Goal: Task Accomplishment & Management: Manage account settings

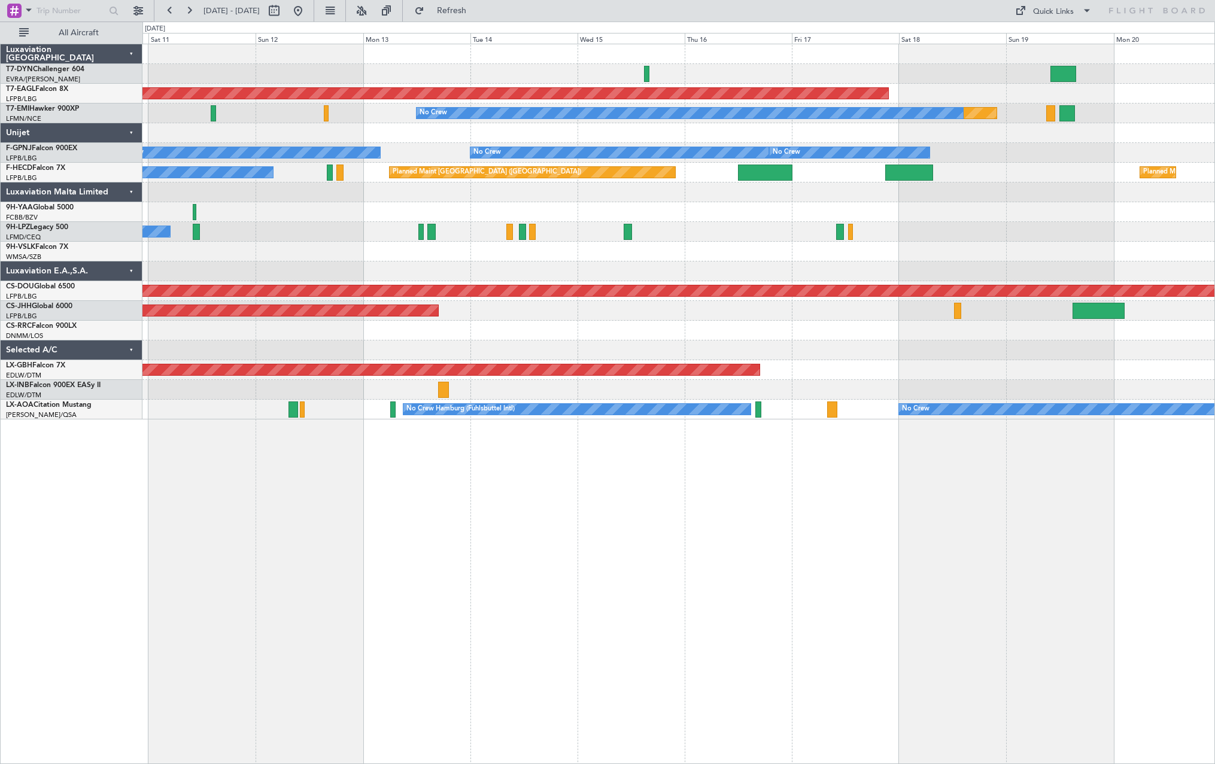
click at [249, 70] on div at bounding box center [678, 74] width 1072 height 20
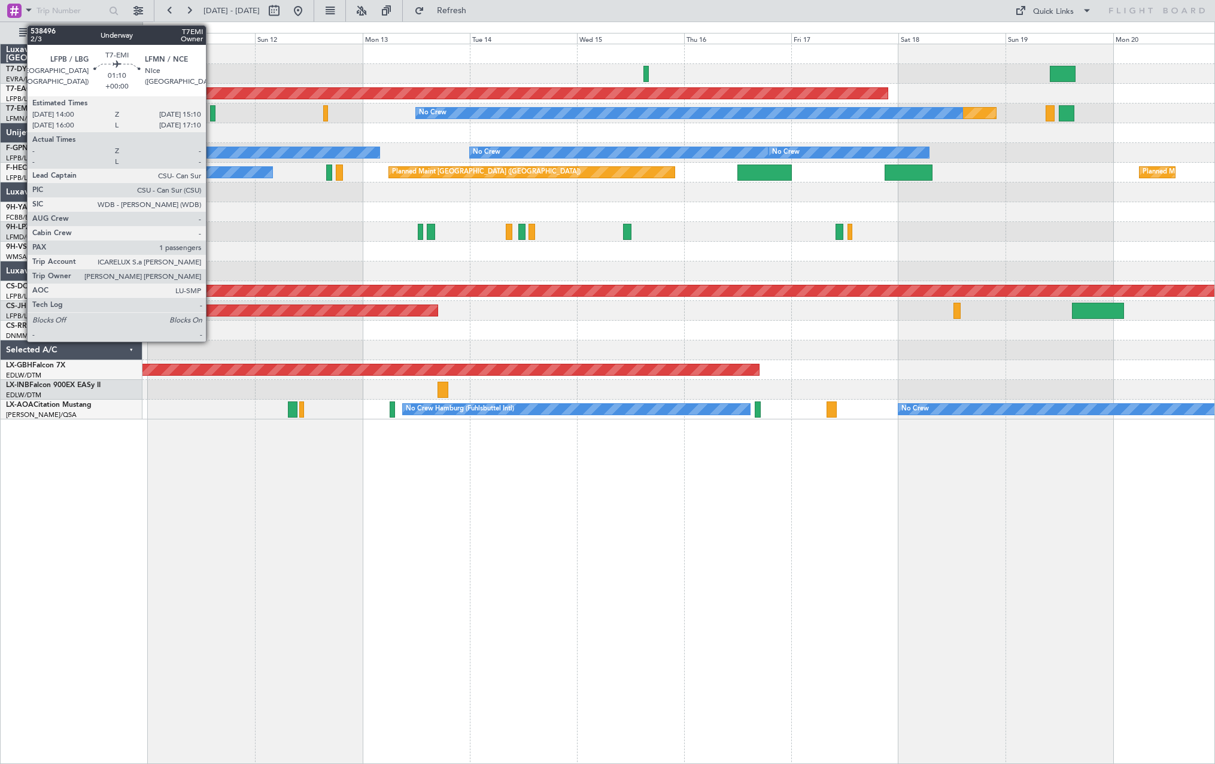
click at [211, 114] on div at bounding box center [212, 113] width 5 height 16
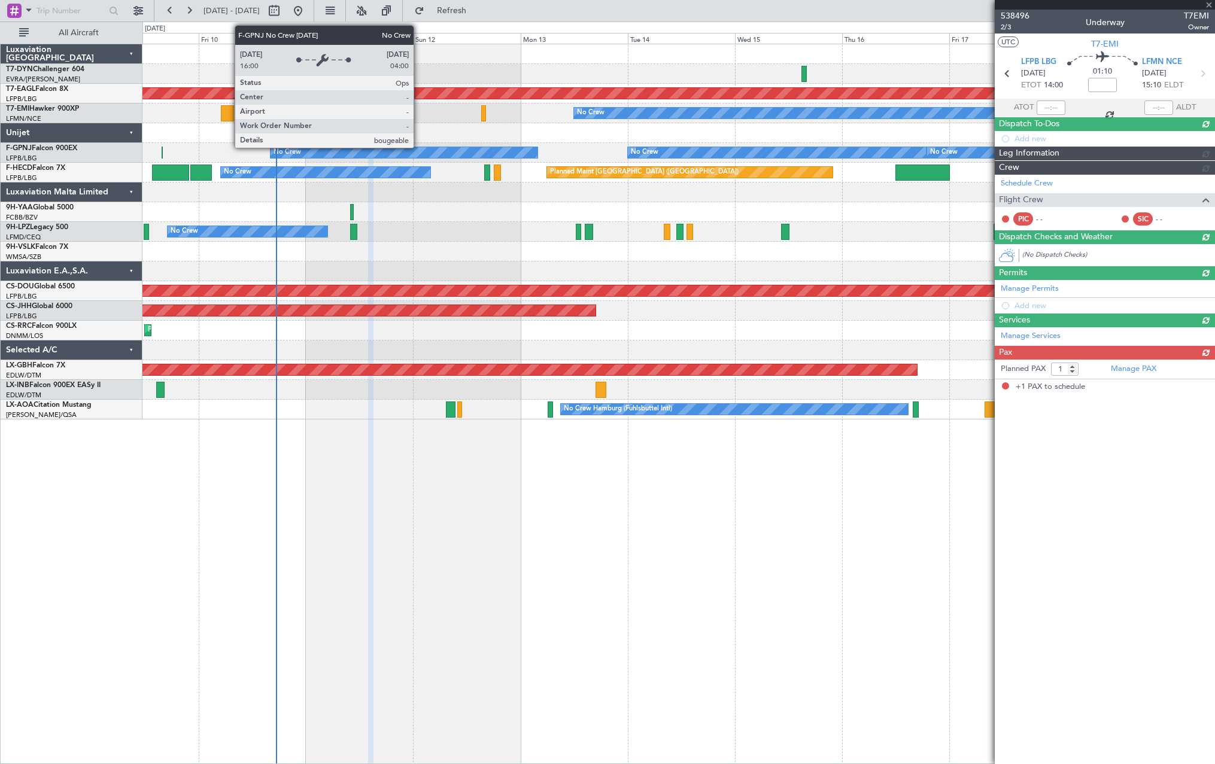
click at [419, 147] on div "Planned Maint Dubai (Al Maktoum Intl) Planned Maint No Crew No Crew Planned Mai…" at bounding box center [678, 231] width 1072 height 375
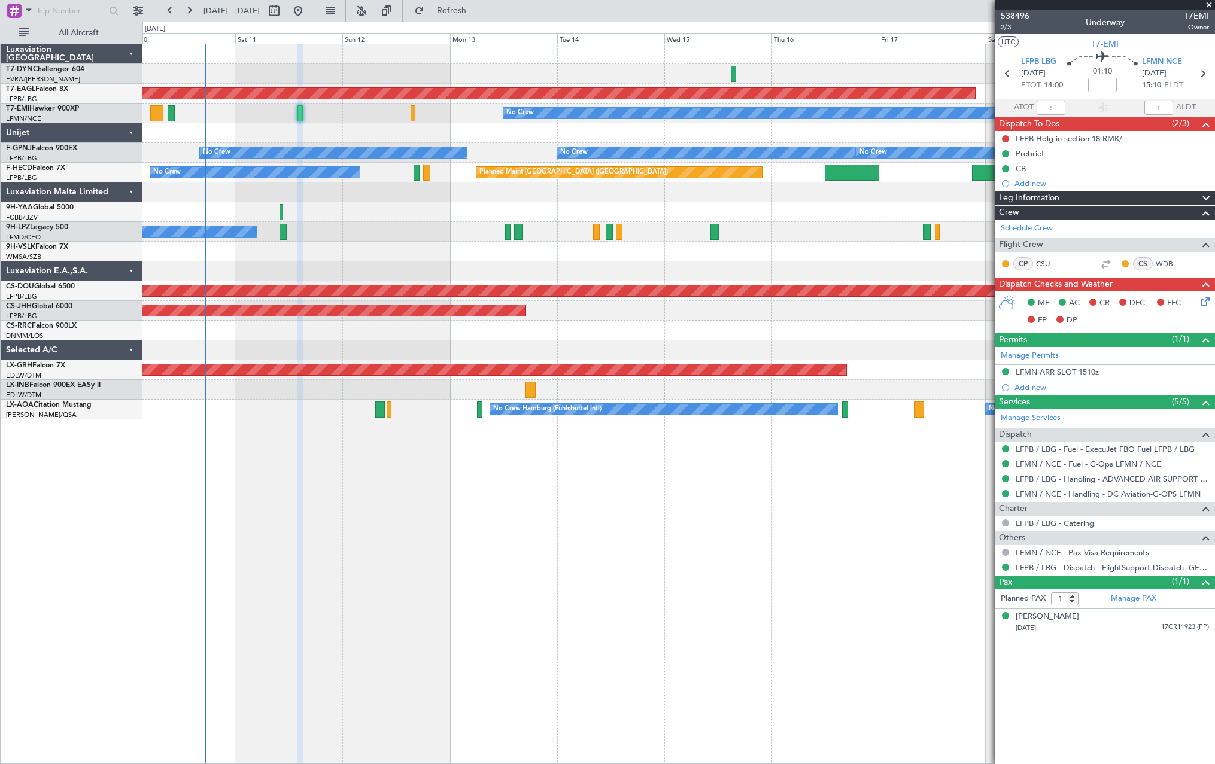
click at [314, 437] on div "Planned Maint Dubai (Al Maktoum Intl) Planned Maint No Crew No Crew No Crew No …" at bounding box center [678, 404] width 1072 height 720
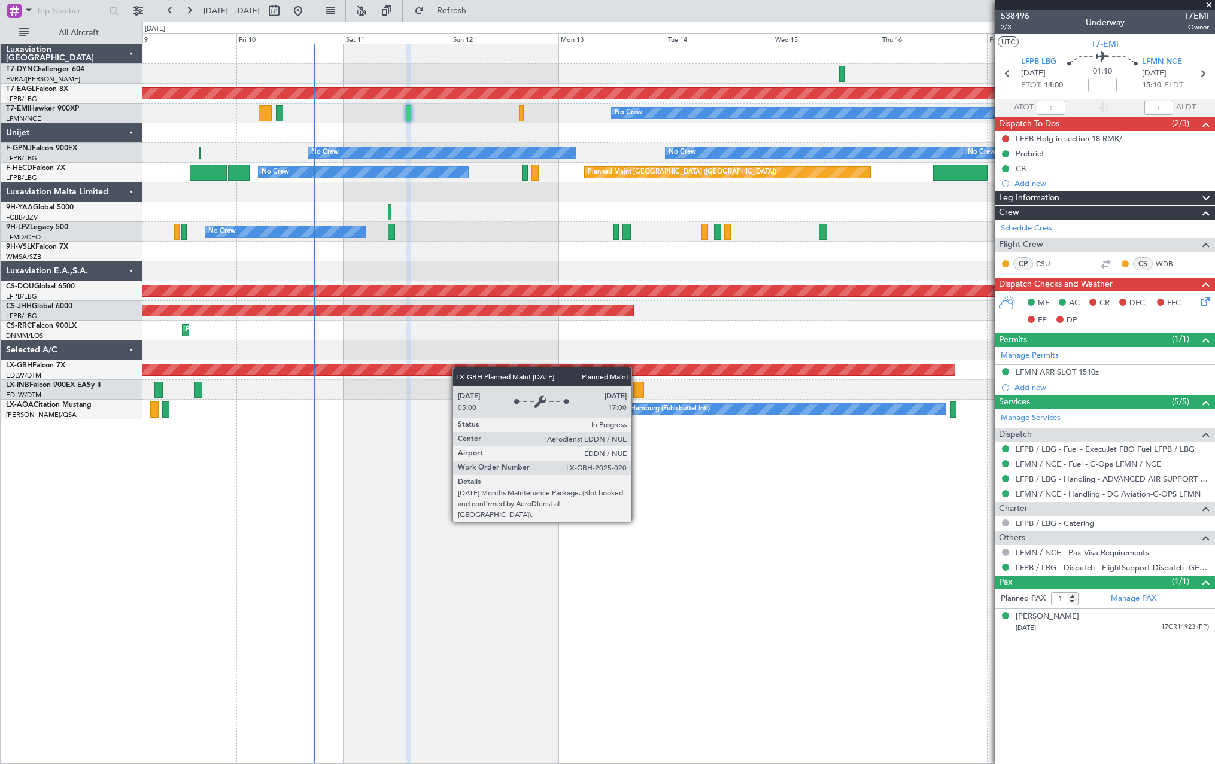
click at [450, 369] on div "Planned Maint Dubai (Al Maktoum Intl) Planned Maint No Crew No Crew No Crew No …" at bounding box center [678, 231] width 1072 height 375
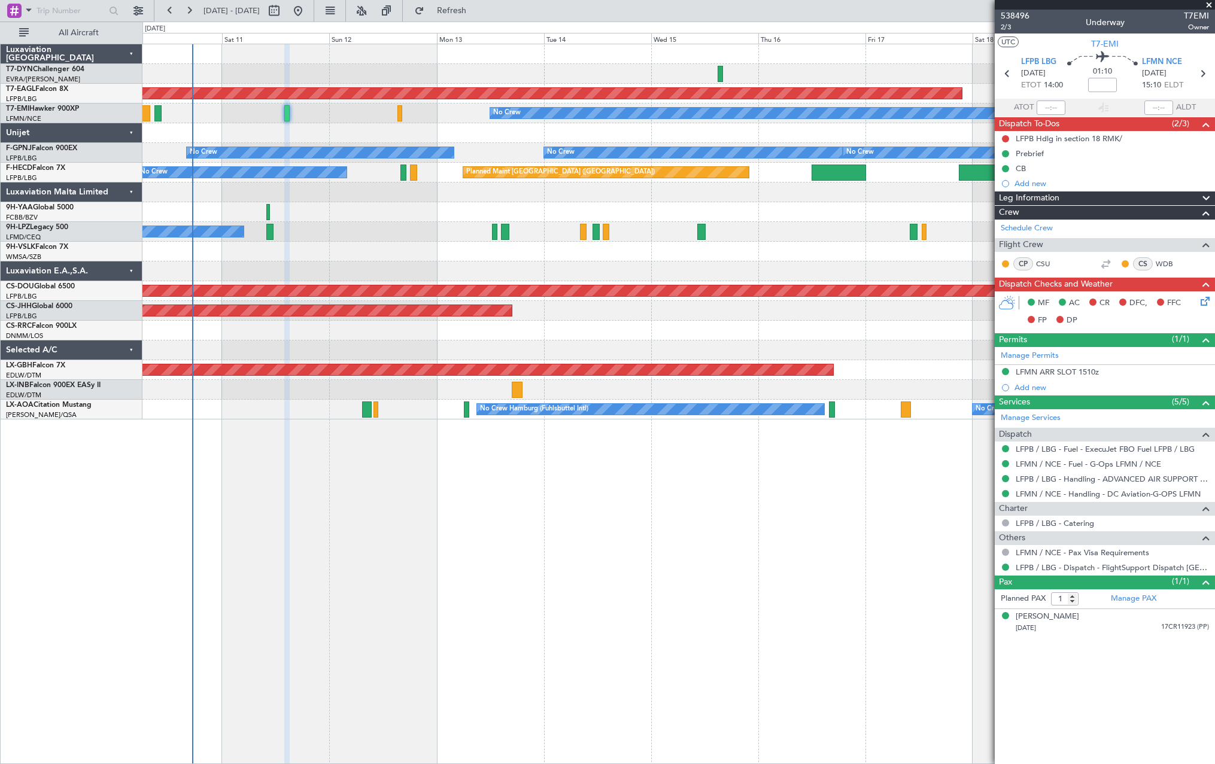
click at [586, 336] on div "Planned Maint Lagos ([PERSON_NAME])" at bounding box center [678, 331] width 1072 height 20
click at [1198, 598] on span at bounding box center [1204, 595] width 14 height 9
click at [477, 11] on span "Refresh" at bounding box center [452, 11] width 50 height 8
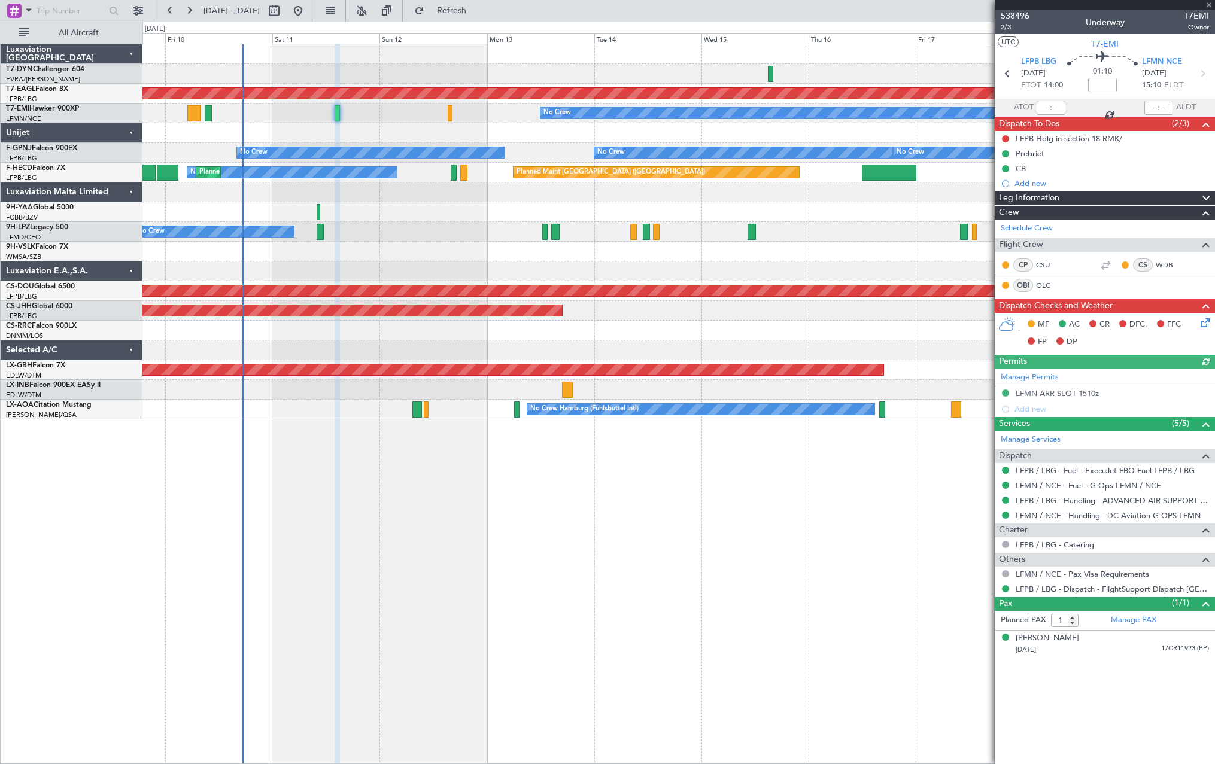
click at [436, 337] on div "Planned Maint Lagos ([PERSON_NAME])" at bounding box center [678, 331] width 1072 height 20
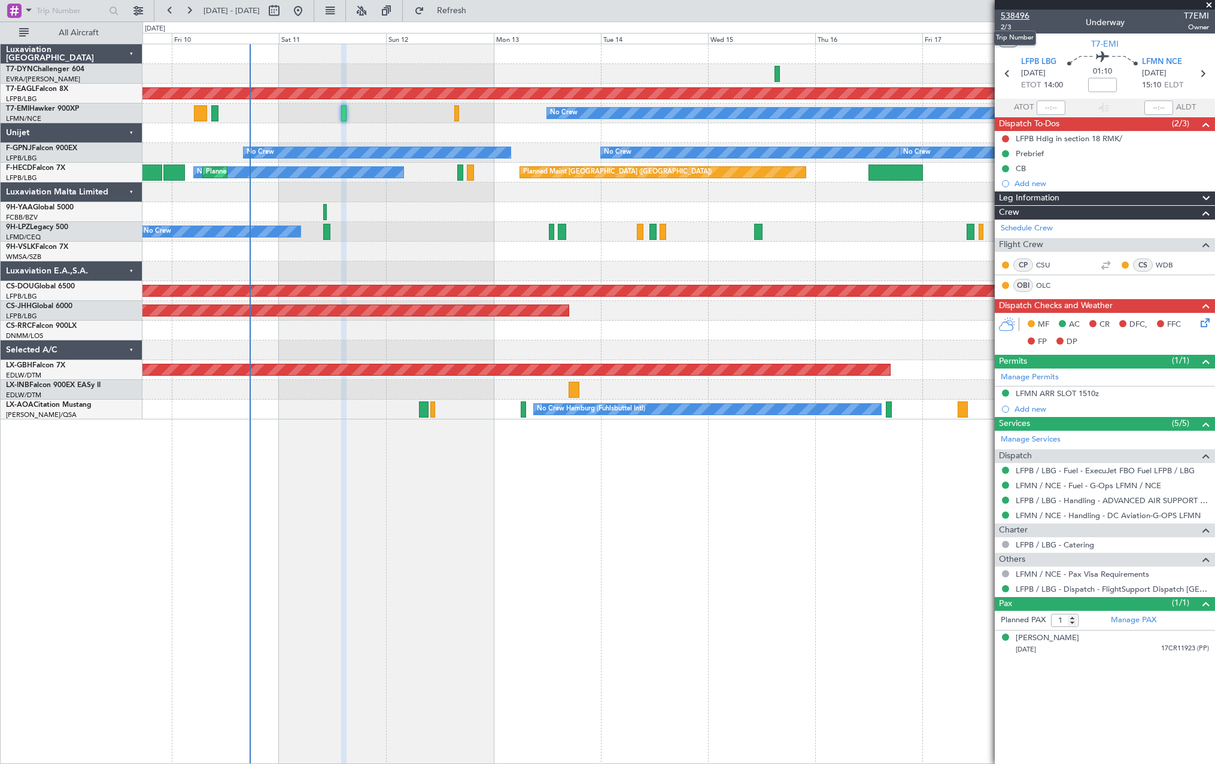
click at [1014, 16] on span "538496" at bounding box center [1015, 16] width 29 height 13
click at [477, 8] on span "Refresh" at bounding box center [452, 11] width 50 height 8
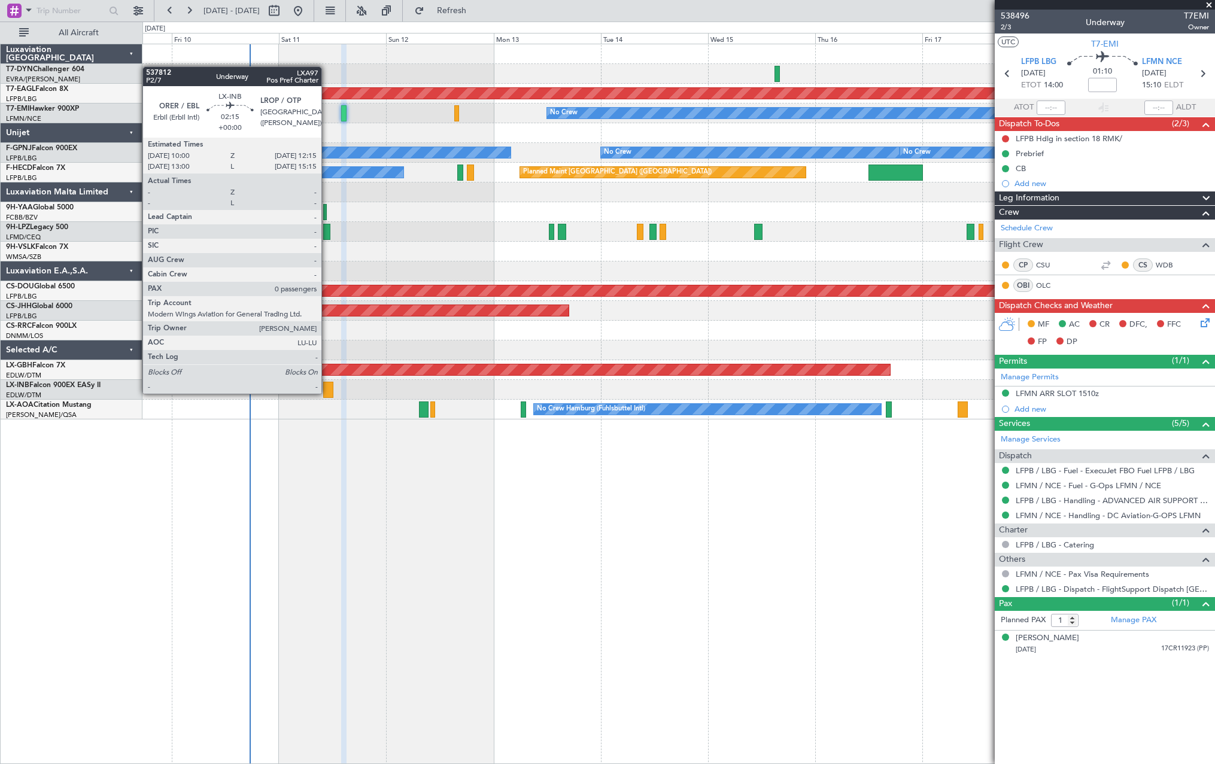
click at [327, 393] on div at bounding box center [328, 390] width 10 height 16
type input "0"
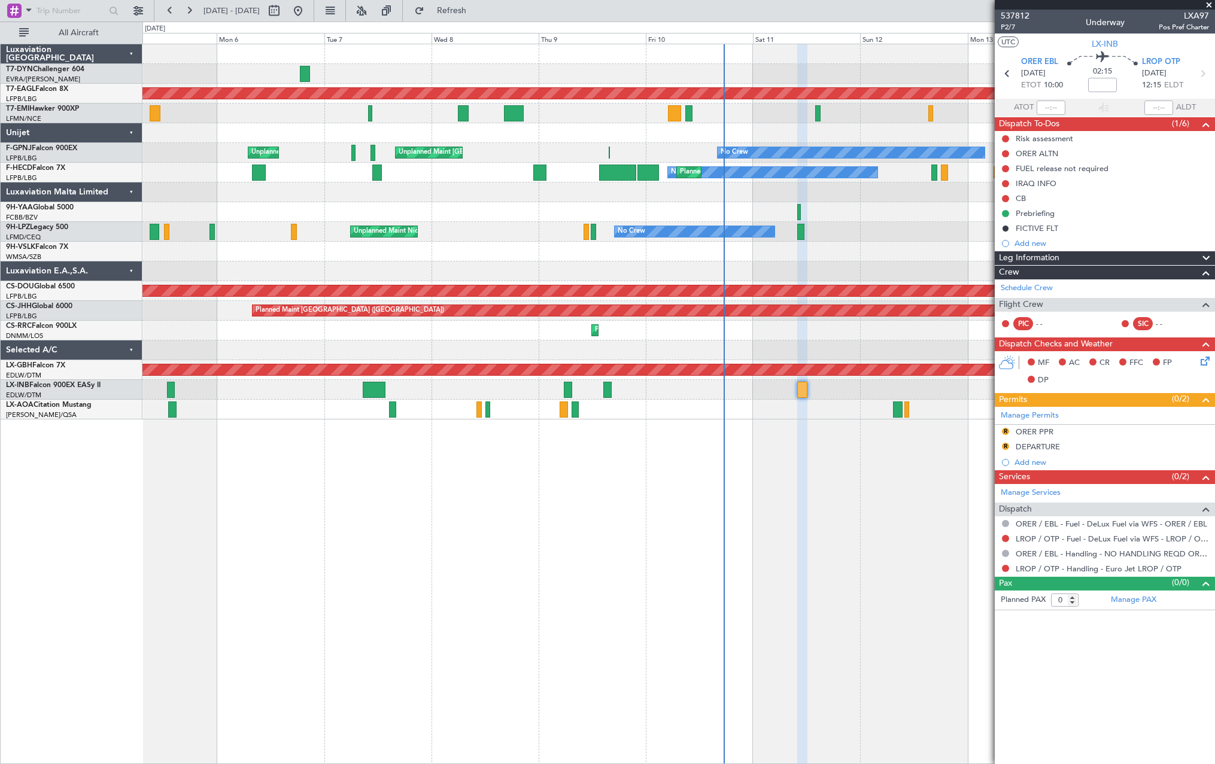
click at [824, 408] on div "Planned Maint Dubai (Al Maktoum Intl) Planned Maint No Crew No Crew No Crew Pla…" at bounding box center [678, 404] width 1072 height 720
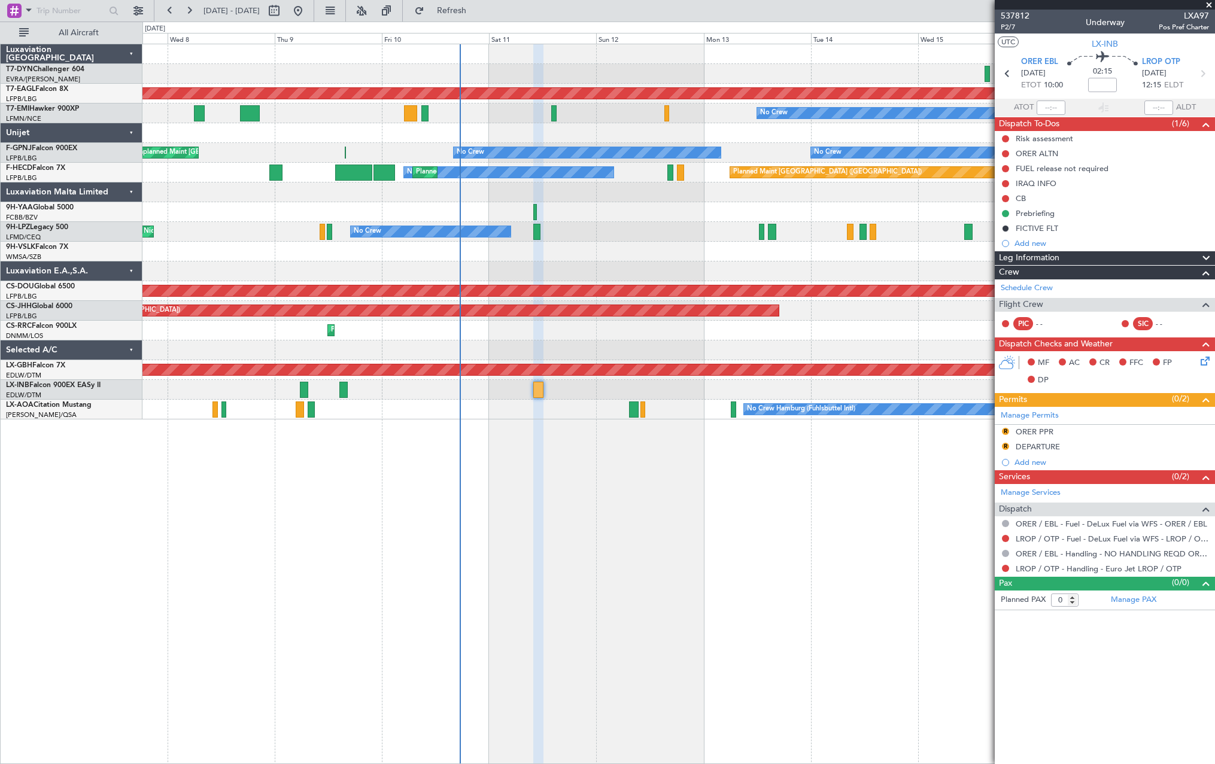
click at [560, 510] on div "Planned Maint Dubai (Al Maktoum Intl) Planned Maint No Crew No Crew No Crew Pla…" at bounding box center [678, 404] width 1072 height 720
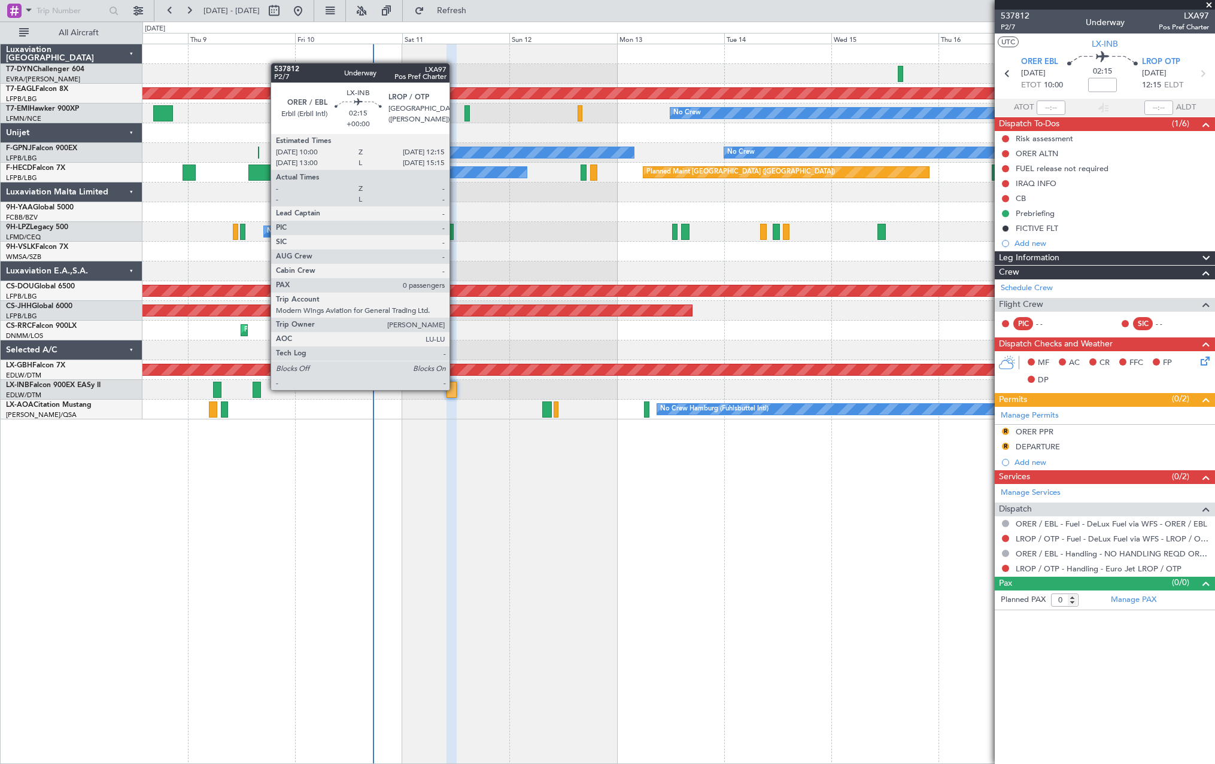
click at [455, 389] on div at bounding box center [451, 390] width 10 height 16
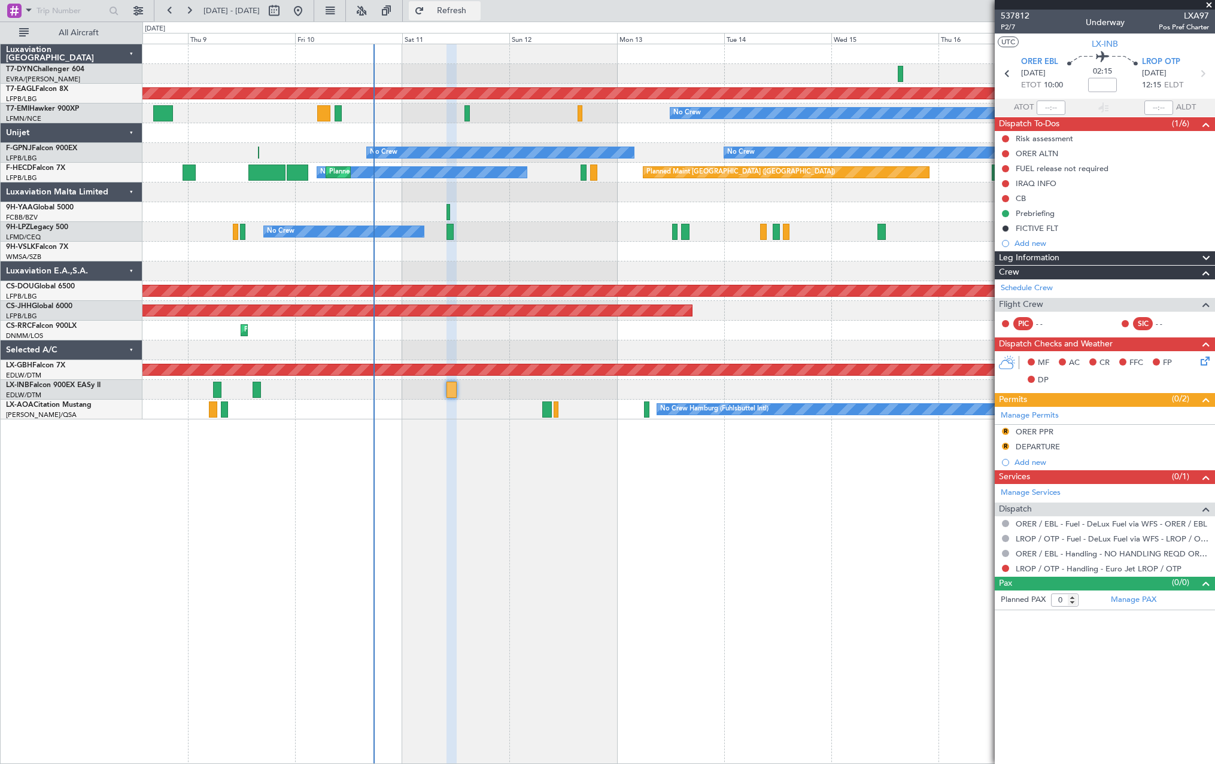
click at [477, 8] on span "Refresh" at bounding box center [452, 11] width 50 height 8
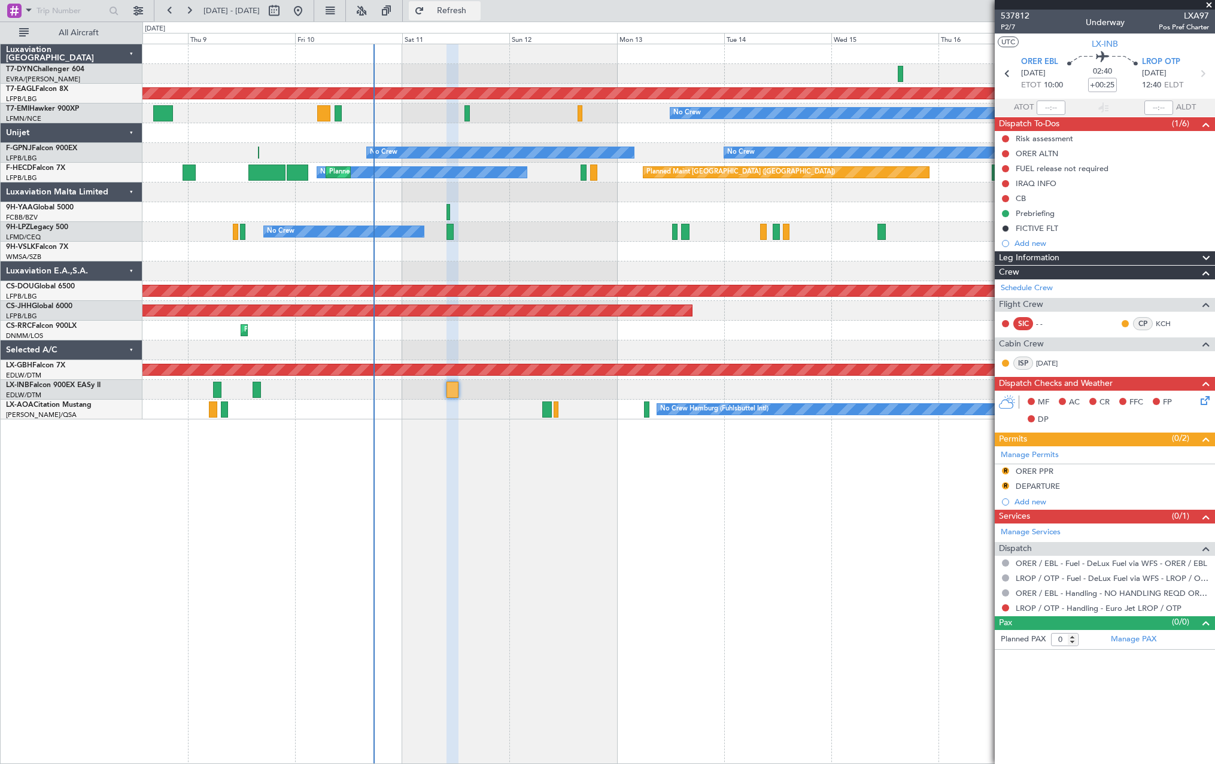
click at [473, 13] on span "Refresh" at bounding box center [452, 11] width 50 height 8
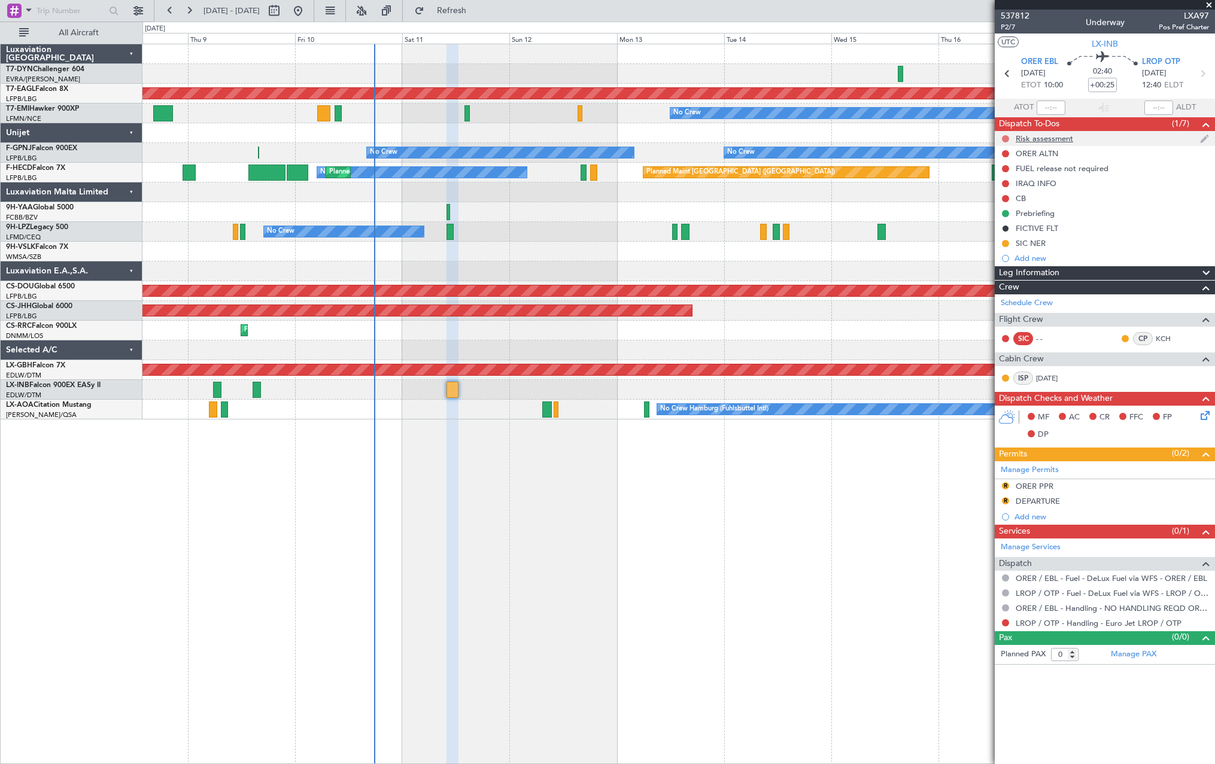
click at [1005, 140] on button at bounding box center [1005, 138] width 7 height 7
click at [984, 174] on span at bounding box center [982, 173] width 7 height 7
click at [1097, 249] on div "SIC NER" at bounding box center [1105, 243] width 220 height 15
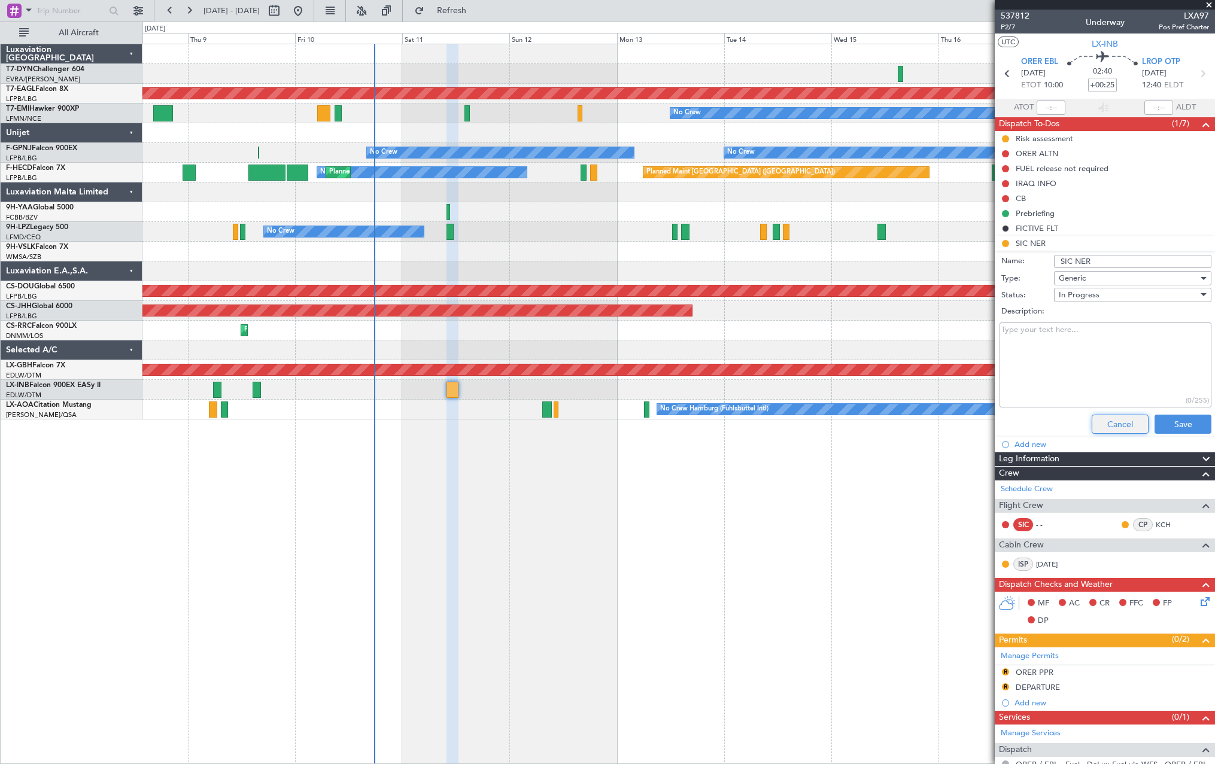
click at [1119, 415] on button "Cancel" at bounding box center [1119, 424] width 57 height 19
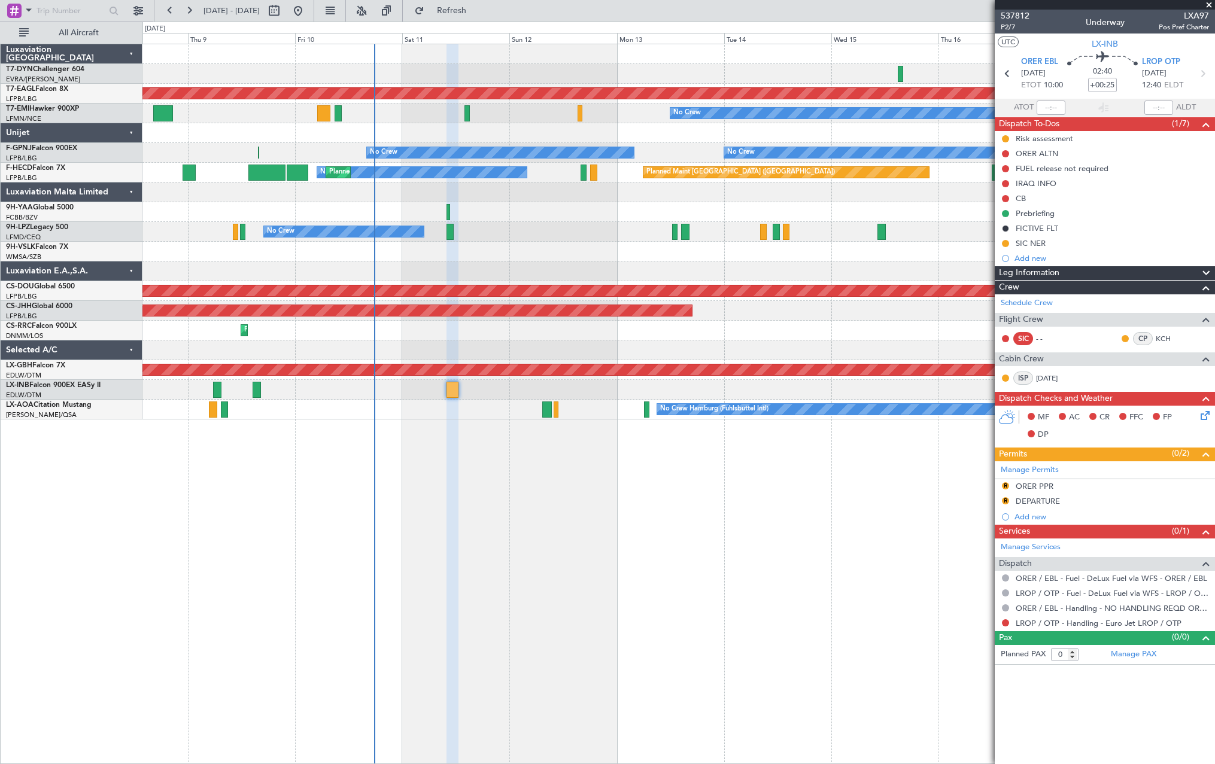
click at [598, 206] on div at bounding box center [678, 212] width 1072 height 20
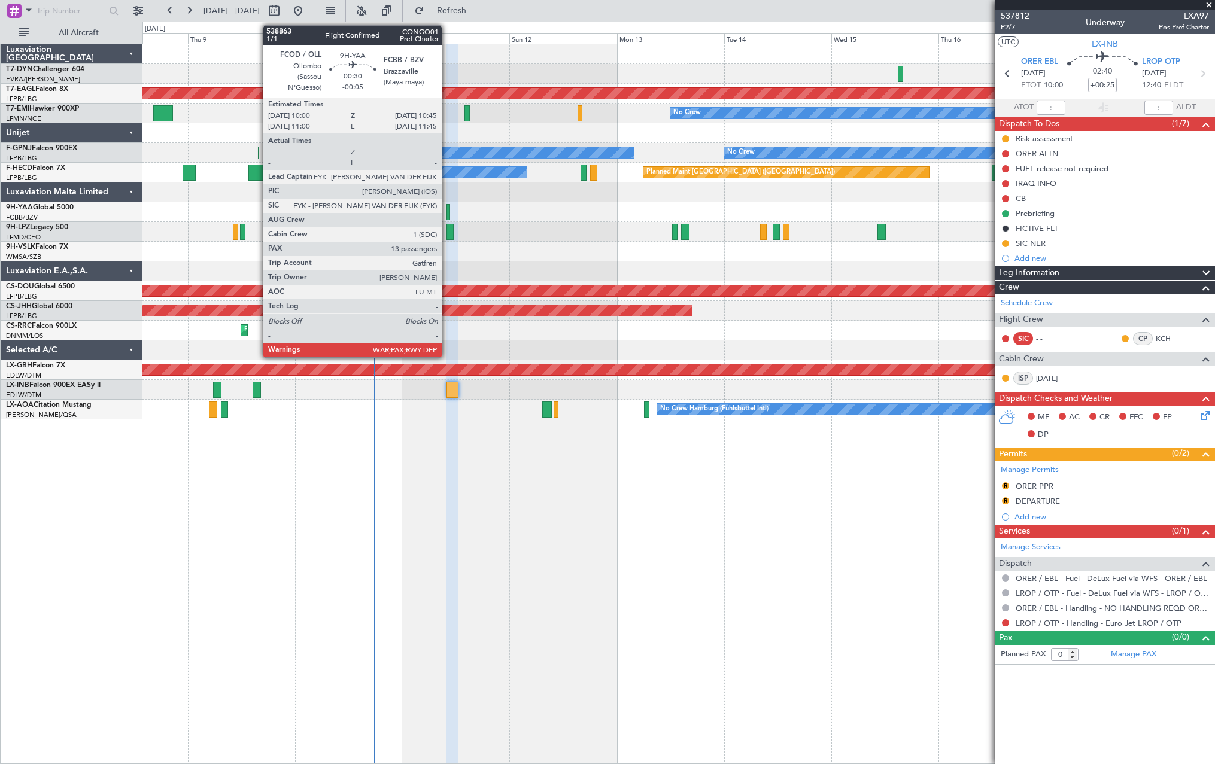
click at [447, 209] on div at bounding box center [448, 212] width 4 height 16
type input "-00:05"
type input "13"
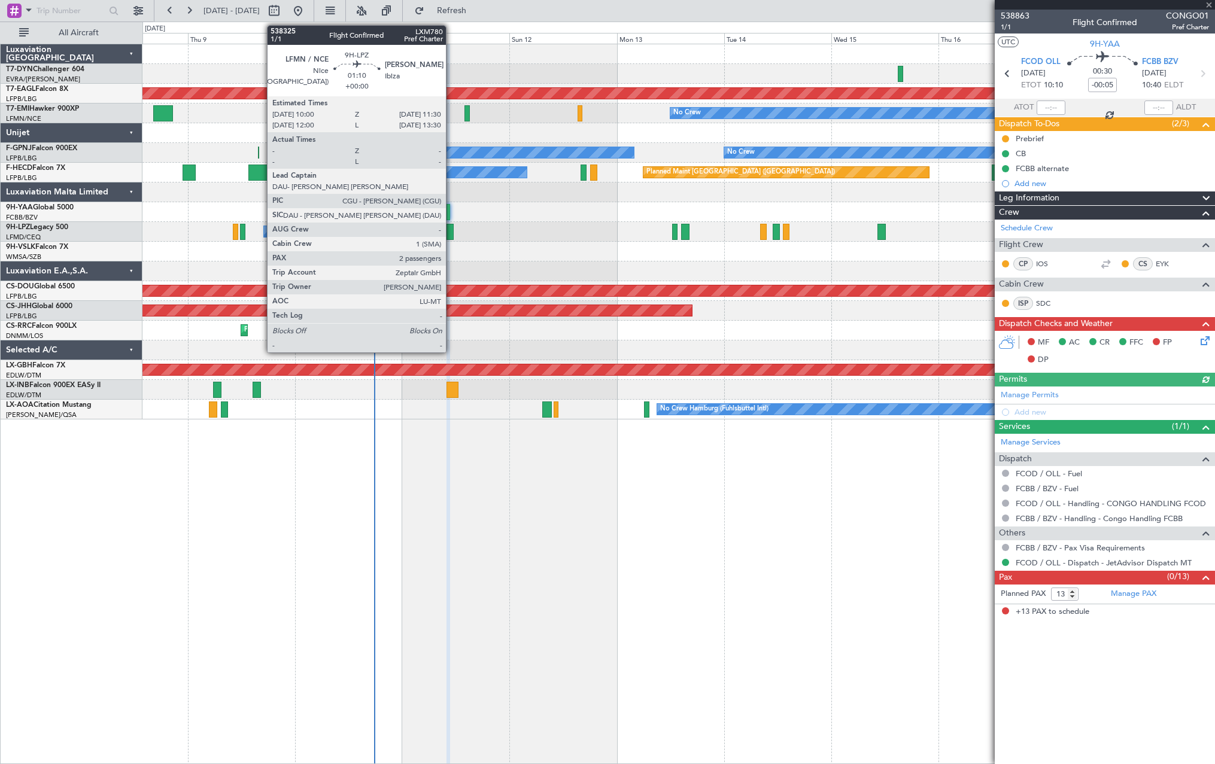
click at [451, 231] on div at bounding box center [449, 232] width 7 height 16
type input "2"
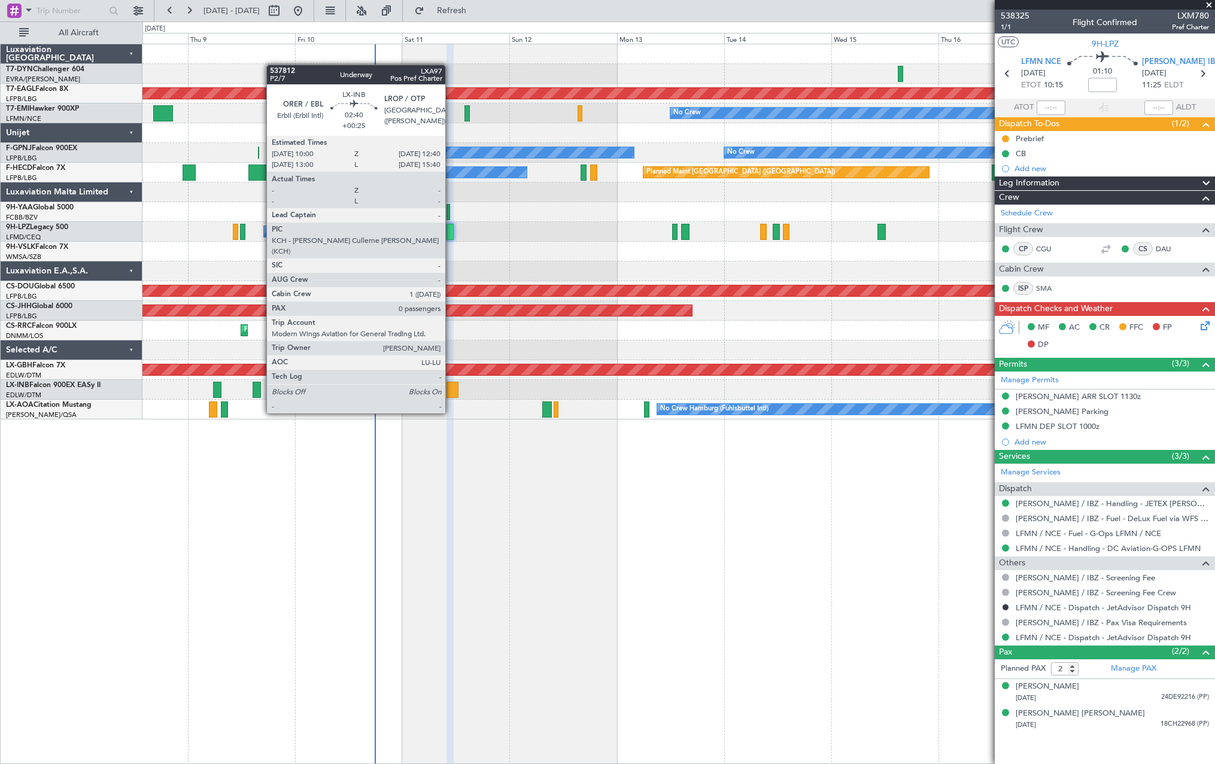
click at [451, 391] on div at bounding box center [452, 390] width 12 height 16
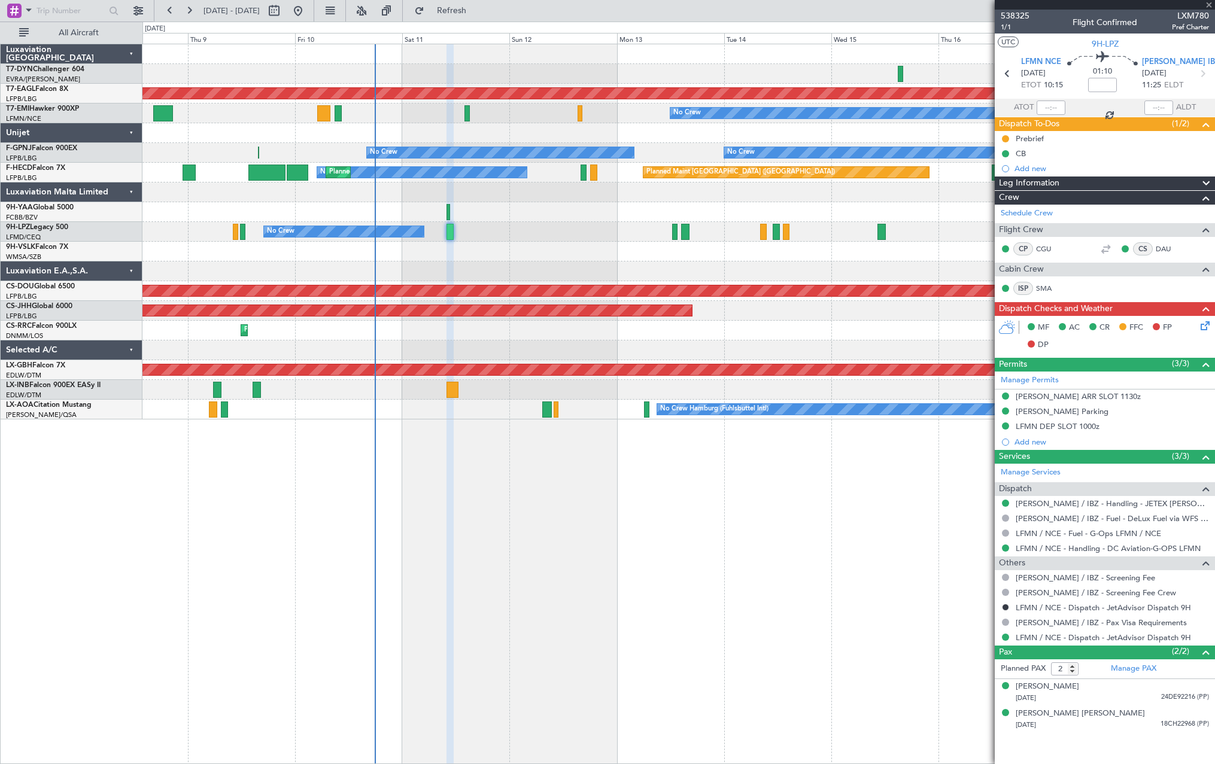
type input "+00:25"
type input "0"
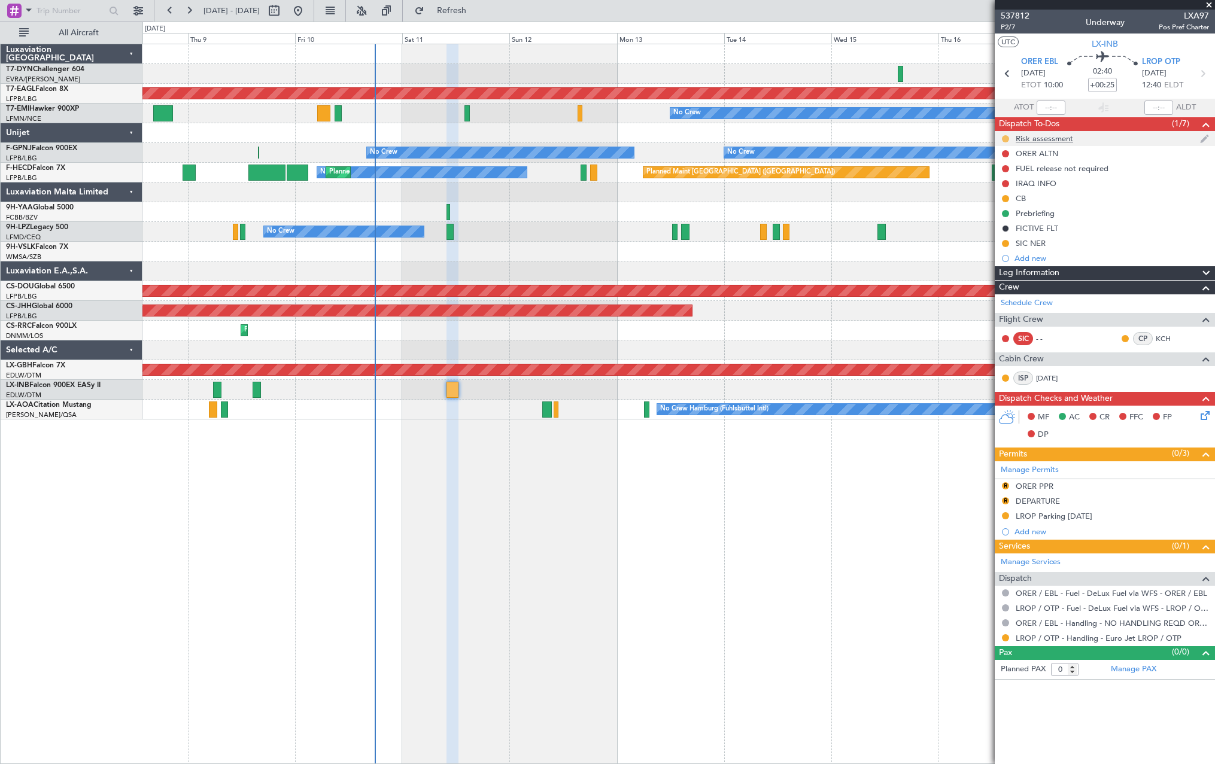
click at [1005, 139] on button at bounding box center [1005, 138] width 7 height 7
drag, startPoint x: 981, startPoint y: 194, endPoint x: 1014, endPoint y: 198, distance: 33.2
click at [981, 194] on span at bounding box center [981, 191] width 7 height 7
